Goal: Find contact information: Find contact information

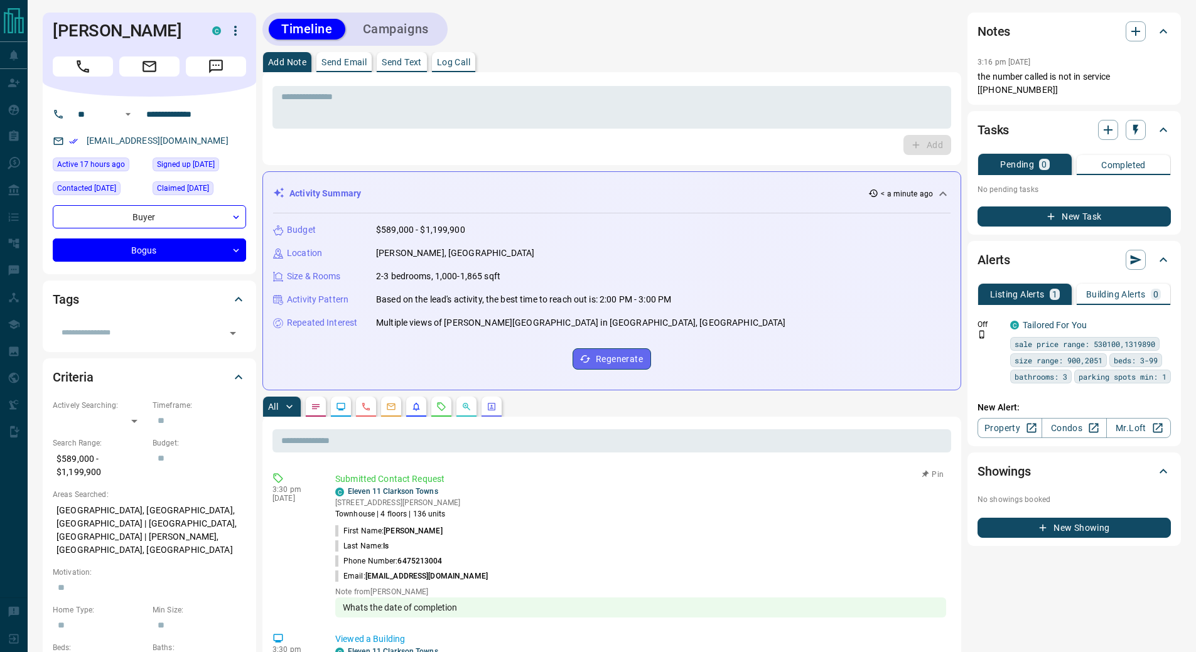
drag, startPoint x: 484, startPoint y: 575, endPoint x: 368, endPoint y: 578, distance: 116.2
click at [368, 578] on li "Email: [EMAIL_ADDRESS][DOMAIN_NAME]" at bounding box center [640, 576] width 611 height 15
copy span "[EMAIL_ADDRESS][DOMAIN_NAME]"
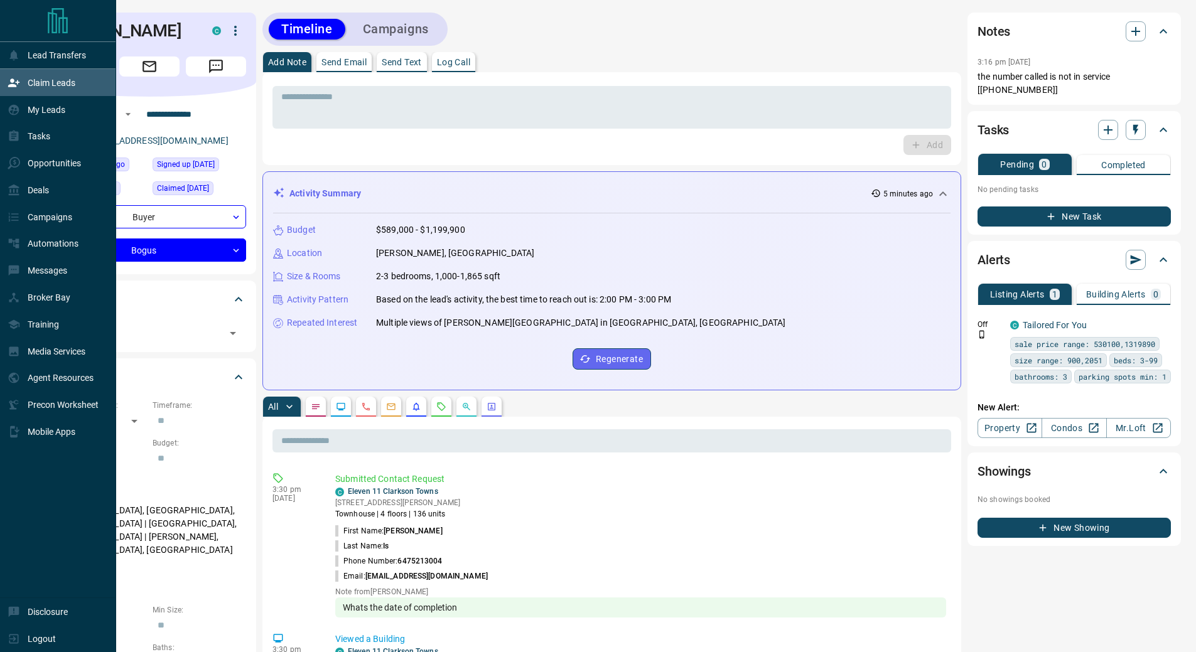
click at [13, 85] on icon at bounding box center [13, 82] width 11 height 8
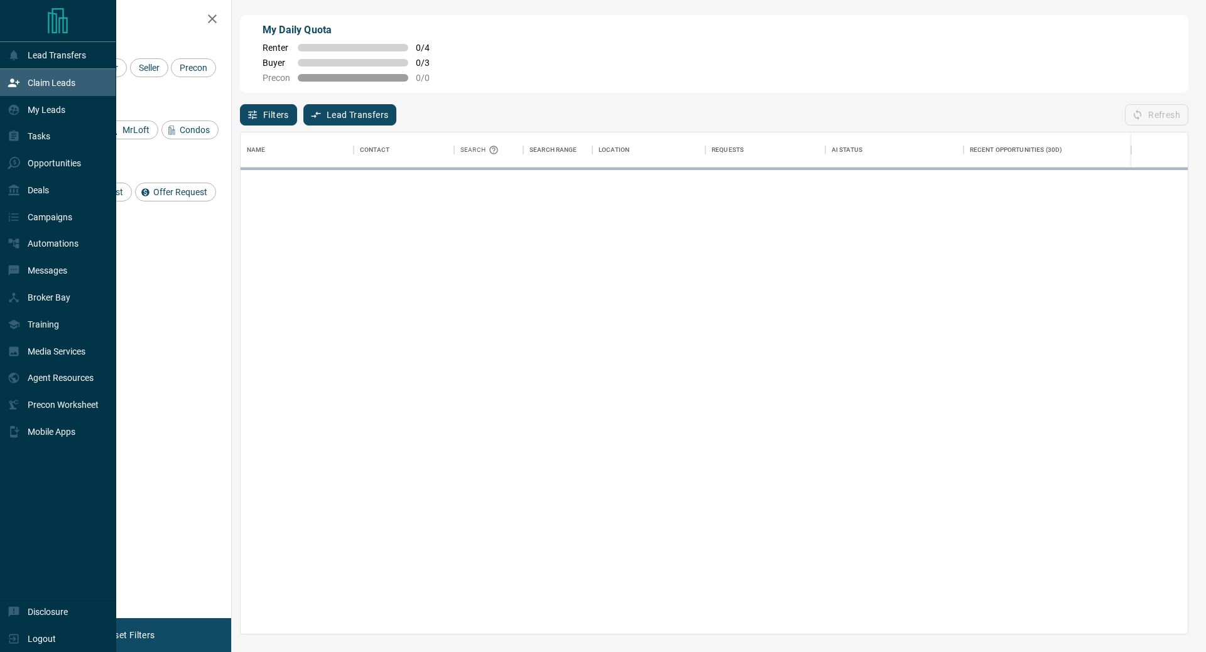
scroll to position [492, 937]
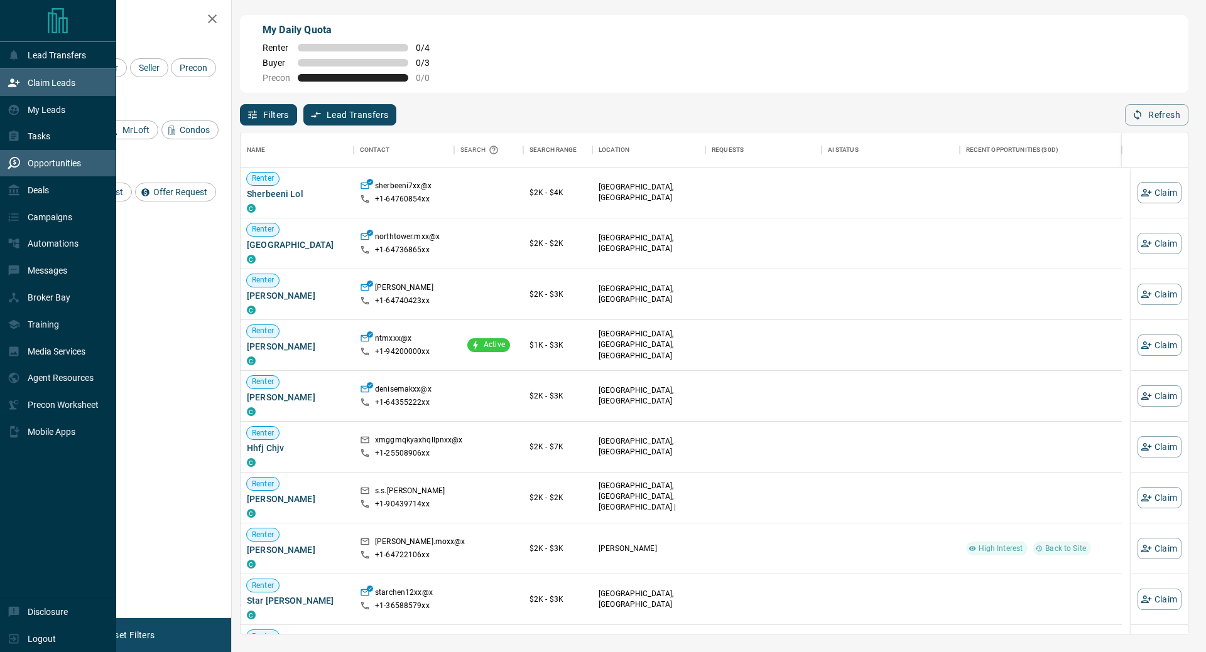
click at [40, 168] on p "Opportunities" at bounding box center [54, 163] width 53 height 10
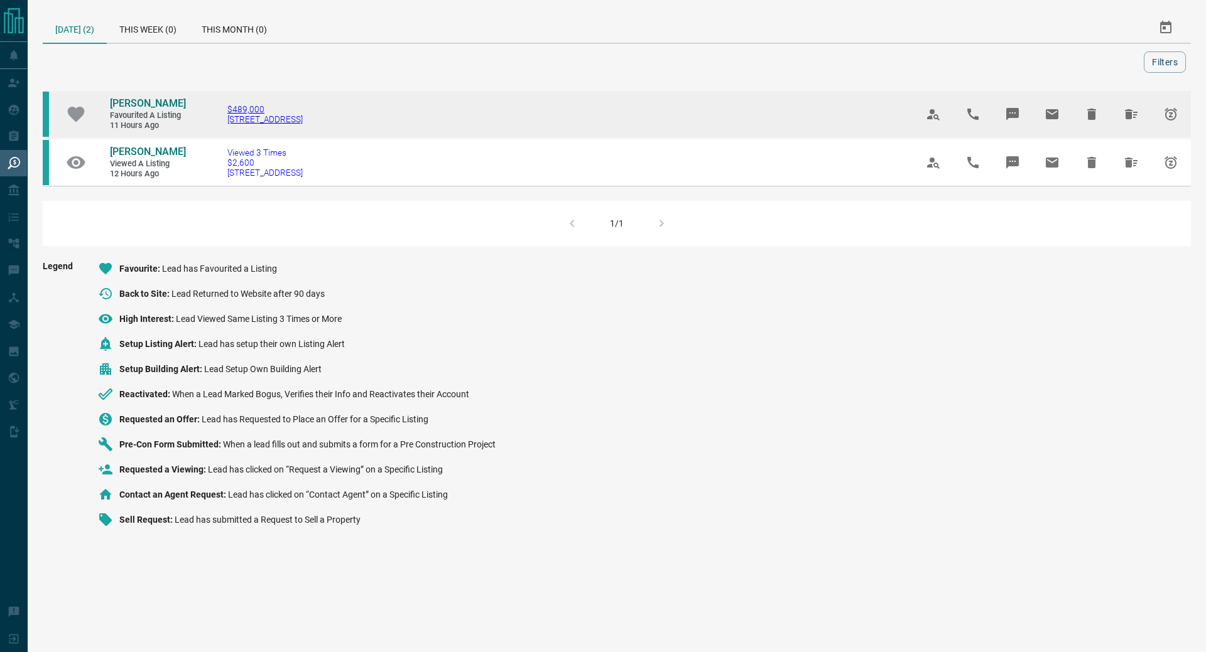
click at [303, 121] on span "[STREET_ADDRESS]" at bounding box center [264, 119] width 75 height 10
